Goal: Use online tool/utility: Utilize a website feature to perform a specific function

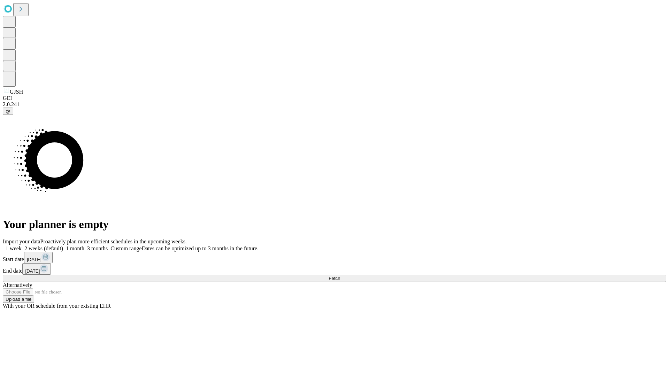
click at [340, 276] on span "Fetch" at bounding box center [333, 278] width 11 height 5
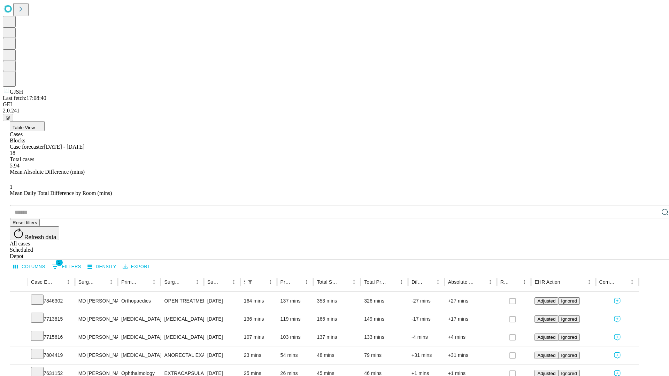
click at [35, 125] on span "Table View" at bounding box center [24, 127] width 22 height 5
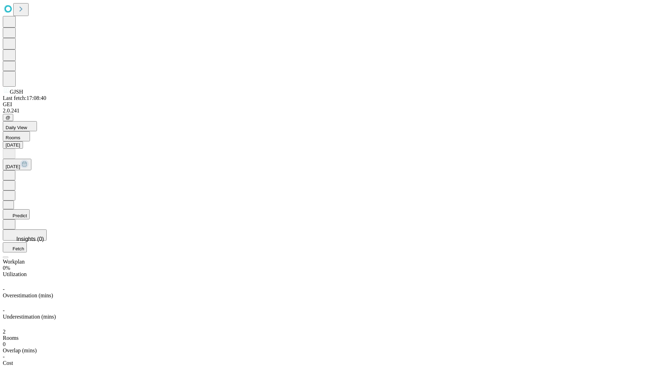
click at [30, 209] on button "Predict" at bounding box center [16, 214] width 27 height 10
